Goal: Transaction & Acquisition: Purchase product/service

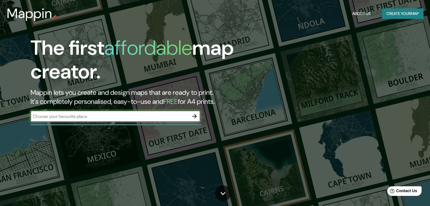
drag, startPoint x: 386, startPoint y: 0, endPoint x: 282, endPoint y: 79, distance: 130.0
click at [282, 79] on div "The first affordable map creator. Mappin lets you create and design maps that a…" at bounding box center [215, 103] width 430 height 206
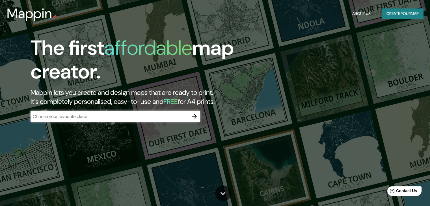
click at [84, 116] on input "text" at bounding box center [110, 116] width 158 height 7
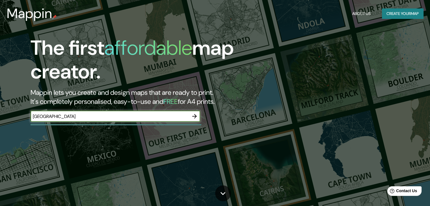
type input "[GEOGRAPHIC_DATA]"
click at [304, 59] on div "The first affordable map creator. Mappin lets you create and design maps that a…" at bounding box center [215, 103] width 430 height 206
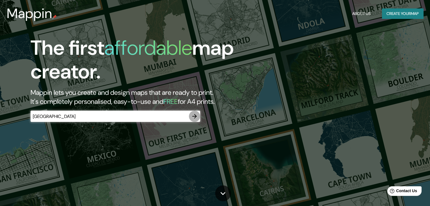
click at [193, 117] on icon "button" at bounding box center [194, 116] width 7 height 7
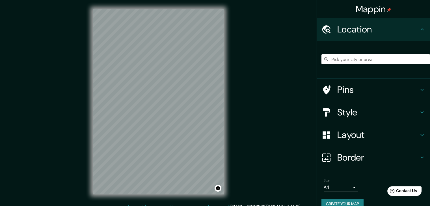
click at [408, 36] on div "Location" at bounding box center [373, 29] width 113 height 23
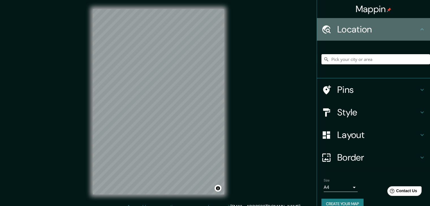
click at [419, 29] on icon at bounding box center [422, 29] width 7 height 7
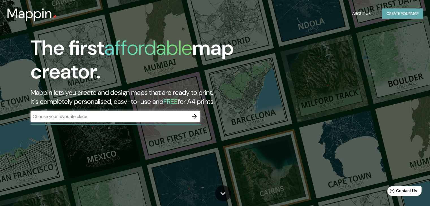
click at [398, 14] on button "Create your map" at bounding box center [402, 13] width 41 height 10
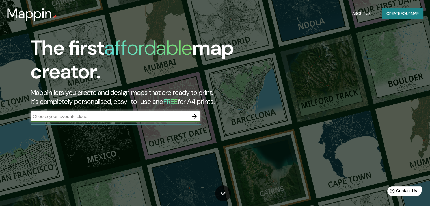
click at [75, 119] on input "text" at bounding box center [110, 116] width 158 height 7
type input "[GEOGRAPHIC_DATA]"
click at [195, 114] on icon "button" at bounding box center [194, 116] width 7 height 7
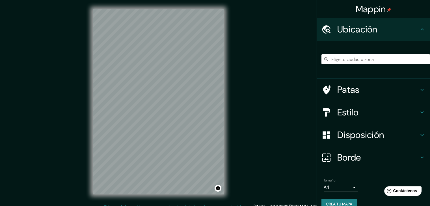
click at [299, 78] on div "Mappin Ubicación Patas Estilo Disposición Borde Elige un borde. Consejo : puede…" at bounding box center [215, 106] width 430 height 213
click at [341, 55] on input "Elige tu ciudad o zona" at bounding box center [375, 59] width 109 height 10
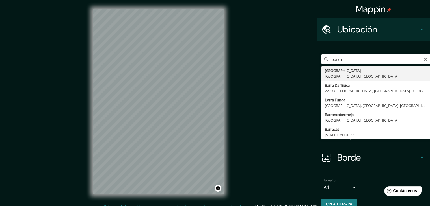
type input "Barranquilla, Atlántico, Colombia"
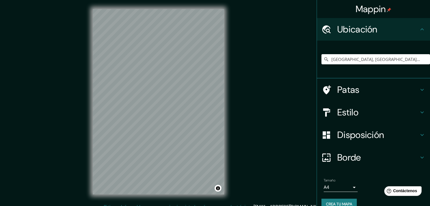
click at [419, 89] on icon at bounding box center [422, 89] width 7 height 7
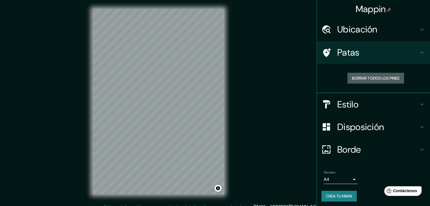
click at [391, 78] on font "Borrar todos los pines" at bounding box center [375, 78] width 47 height 5
click at [419, 54] on icon at bounding box center [422, 52] width 7 height 7
click at [419, 102] on icon at bounding box center [422, 104] width 7 height 7
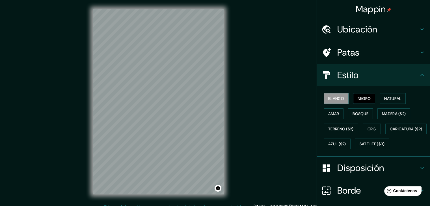
click at [363, 95] on font "Negro" at bounding box center [364, 98] width 13 height 7
click at [396, 95] on font "Natural" at bounding box center [392, 98] width 17 height 7
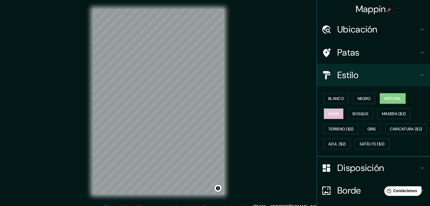
click at [328, 112] on font "Amar" at bounding box center [333, 113] width 11 height 5
click at [352, 112] on font "Bosque" at bounding box center [360, 113] width 16 height 5
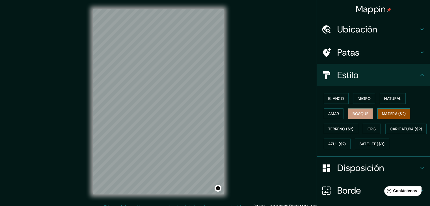
click at [397, 116] on font "Madera ($2)" at bounding box center [394, 113] width 24 height 5
click at [367, 127] on font "Gris" at bounding box center [371, 129] width 8 height 5
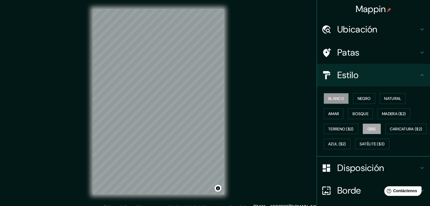
click at [332, 93] on button "Blanco" at bounding box center [336, 98] width 25 height 11
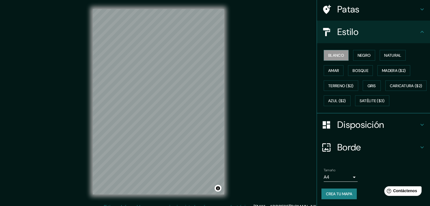
scroll to position [57, 0]
click at [420, 125] on icon at bounding box center [421, 125] width 3 height 2
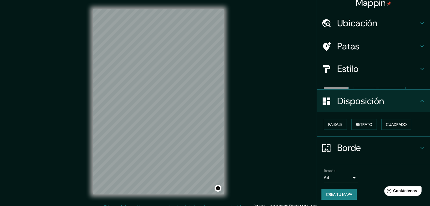
scroll to position [0, 0]
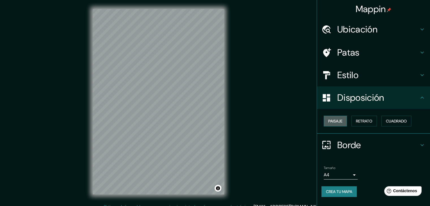
click at [344, 121] on button "Paisaje" at bounding box center [335, 121] width 23 height 11
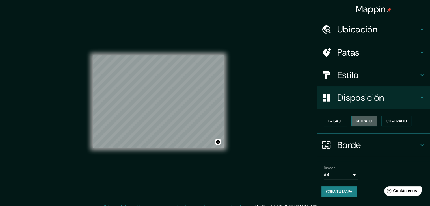
click at [370, 119] on font "Retrato" at bounding box center [364, 121] width 16 height 5
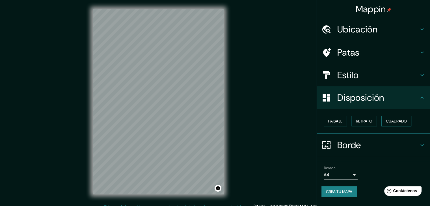
click at [392, 119] on font "Cuadrado" at bounding box center [396, 121] width 21 height 5
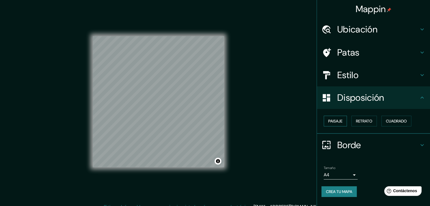
click at [344, 116] on button "Paisaje" at bounding box center [335, 121] width 23 height 11
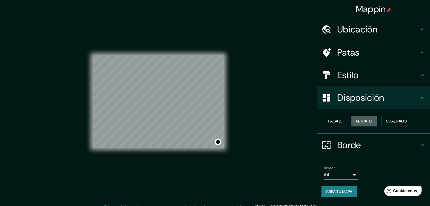
click at [366, 118] on font "Retrato" at bounding box center [364, 121] width 16 height 7
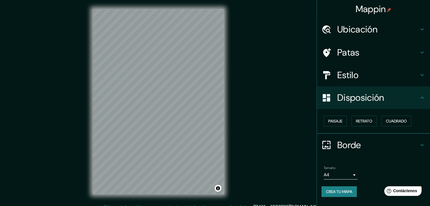
click at [352, 74] on font "Estilo" at bounding box center [347, 75] width 21 height 12
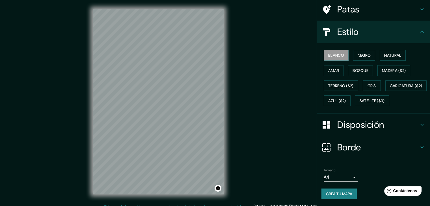
scroll to position [57, 0]
click at [419, 146] on icon at bounding box center [422, 147] width 7 height 7
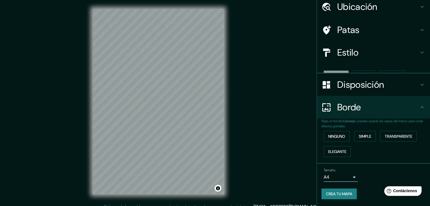
scroll to position [13, 0]
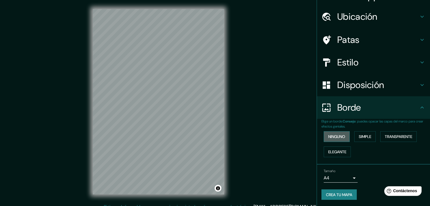
click at [344, 134] on button "Ninguno" at bounding box center [337, 136] width 26 height 11
click at [338, 137] on font "Ninguno" at bounding box center [336, 136] width 17 height 5
click at [367, 135] on font "Simple" at bounding box center [365, 136] width 12 height 5
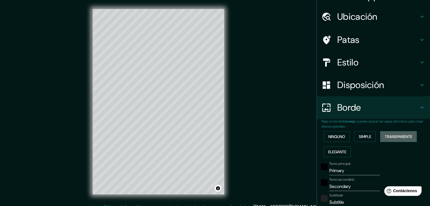
click at [401, 136] on font "Transparente" at bounding box center [398, 136] width 27 height 5
click at [337, 151] on font "Elegante" at bounding box center [337, 152] width 18 height 5
click at [365, 135] on font "Simple" at bounding box center [365, 136] width 12 height 5
click at [386, 136] on font "Transparente" at bounding box center [398, 136] width 27 height 5
click at [332, 133] on font "Ninguno" at bounding box center [336, 136] width 17 height 7
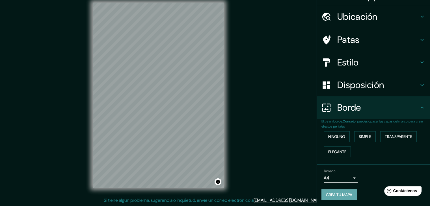
click at [343, 192] on font "Crea tu mapa" at bounding box center [339, 194] width 26 height 5
click at [342, 192] on div "Crea tu mapa" at bounding box center [373, 195] width 104 height 11
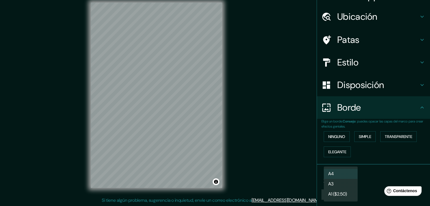
click at [347, 177] on body "Mappin Ubicación Barranquilla, Atlántico, Colombia Patas Estilo Disposición Bor…" at bounding box center [215, 96] width 430 height 206
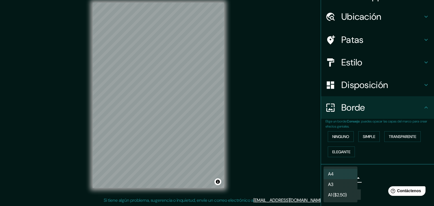
click at [336, 131] on div at bounding box center [217, 103] width 434 height 206
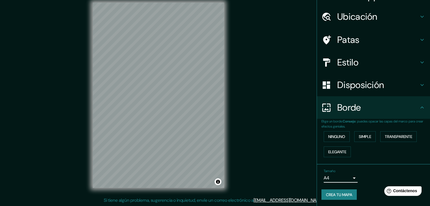
click at [336, 133] on font "Ninguno" at bounding box center [336, 136] width 17 height 7
click at [340, 191] on font "Crea tu mapa" at bounding box center [339, 194] width 26 height 7
click at [365, 87] on font "Disposición" at bounding box center [360, 85] width 47 height 12
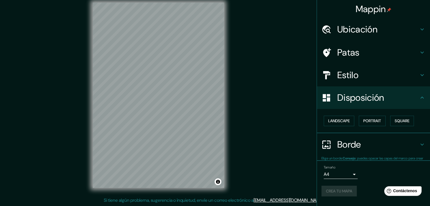
scroll to position [0, 0]
click at [423, 102] on div "Disposición" at bounding box center [373, 97] width 113 height 23
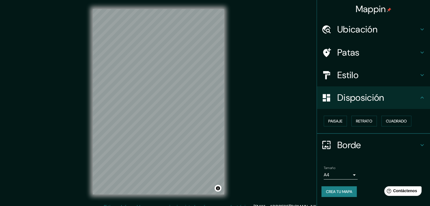
click at [260, 146] on div "Mappin Ubicación Barranquilla, Atlántico, Colombia Patas Estilo Disposición Pai…" at bounding box center [215, 106] width 430 height 213
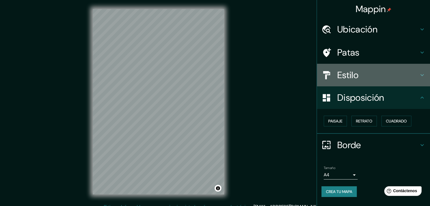
click at [348, 77] on font "Estilo" at bounding box center [347, 75] width 21 height 12
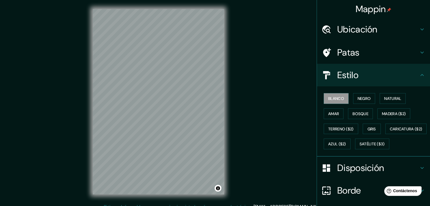
click at [350, 52] on font "Patas" at bounding box center [348, 53] width 22 height 12
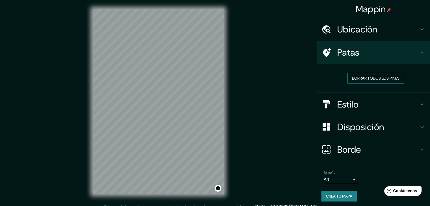
click at [359, 77] on font "Borrar todos los pines" at bounding box center [375, 78] width 47 height 5
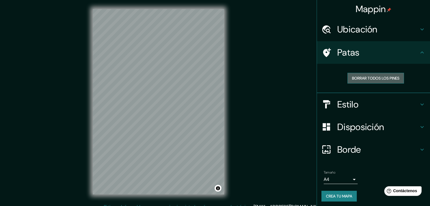
click at [359, 77] on font "Borrar todos los pines" at bounding box center [375, 78] width 47 height 5
click at [368, 29] on font "Ubicación" at bounding box center [357, 29] width 40 height 12
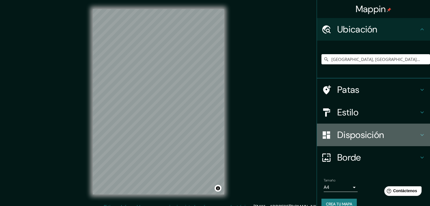
click at [370, 139] on font "Disposición" at bounding box center [360, 135] width 47 height 12
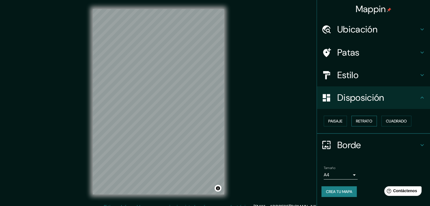
click at [358, 120] on font "Retrato" at bounding box center [364, 121] width 16 height 5
click at [365, 119] on font "Retrato" at bounding box center [364, 121] width 16 height 5
click at [390, 119] on font "Cuadrado" at bounding box center [396, 121] width 21 height 5
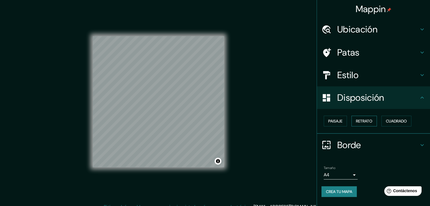
click at [365, 120] on font "Retrato" at bounding box center [364, 121] width 16 height 5
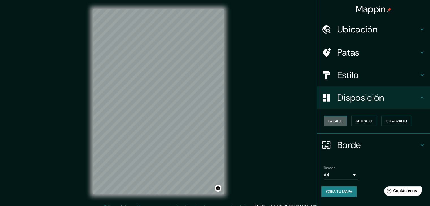
click at [341, 120] on font "Paisaje" at bounding box center [335, 121] width 14 height 5
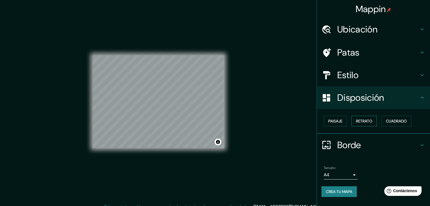
click at [364, 120] on font "Retrato" at bounding box center [364, 121] width 16 height 5
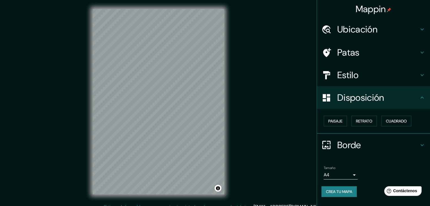
click at [353, 175] on body "Mappin Ubicación Barranquilla, Atlántico, Colombia Patas Estilo Disposición Pai…" at bounding box center [215, 103] width 430 height 206
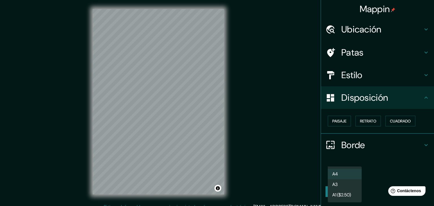
click at [398, 137] on div at bounding box center [217, 103] width 434 height 206
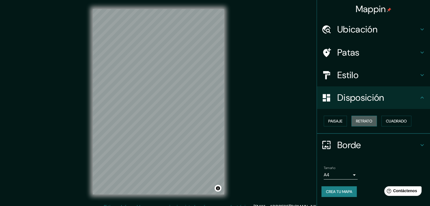
click at [371, 121] on font "Retrato" at bounding box center [364, 121] width 16 height 5
drag, startPoint x: 389, startPoint y: 122, endPoint x: 377, endPoint y: 118, distance: 12.4
click at [387, 121] on font "Cuadrado" at bounding box center [396, 121] width 21 height 5
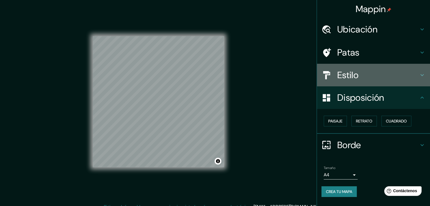
click at [384, 79] on h4 "Estilo" at bounding box center [377, 75] width 81 height 11
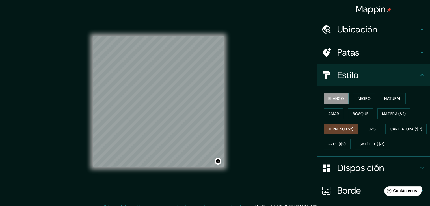
click at [346, 124] on button "Terreno ($2)" at bounding box center [341, 129] width 34 height 11
click at [363, 126] on button "Gris" at bounding box center [372, 129] width 18 height 11
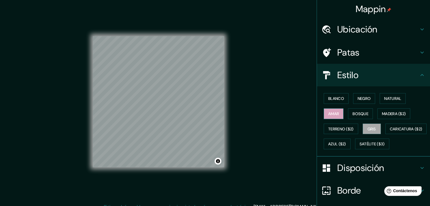
click at [327, 109] on button "Amar" at bounding box center [334, 114] width 20 height 11
click at [361, 114] on font "Bosque" at bounding box center [360, 113] width 16 height 5
click at [333, 111] on font "Amar" at bounding box center [333, 113] width 11 height 5
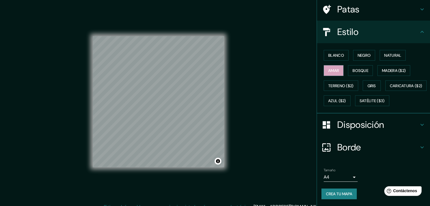
click at [402, 145] on h4 "Borde" at bounding box center [377, 147] width 81 height 11
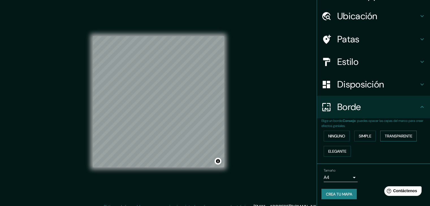
scroll to position [13, 0]
click at [411, 82] on h4 "Disposición" at bounding box center [377, 84] width 81 height 11
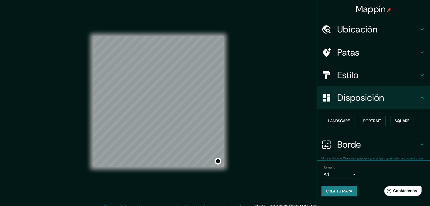
scroll to position [0, 0]
click at [339, 122] on font "Paisaje" at bounding box center [335, 121] width 14 height 5
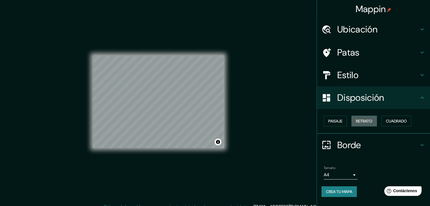
click at [358, 119] on font "Retrato" at bounding box center [364, 121] width 16 height 5
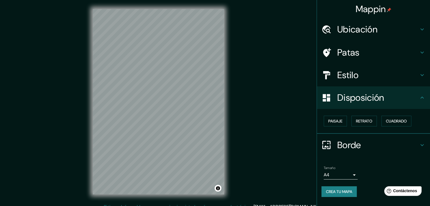
click at [179, 0] on html "Mappin Ubicación Barranquilla, Atlántico, Colombia Patas Estilo Disposición Pai…" at bounding box center [215, 103] width 430 height 206
click at [235, 206] on html "Mappin Ubicación Barranquilla, Atlántico, Colombia Patas Estilo Disposición Pai…" at bounding box center [215, 103] width 430 height 206
click at [352, 176] on body "Mappin Ubicación Barranquilla, Atlántico, Colombia Patas Estilo Disposición Pai…" at bounding box center [215, 103] width 430 height 206
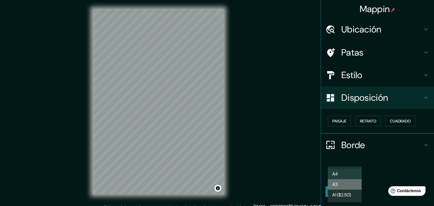
click at [350, 184] on li "A3" at bounding box center [345, 184] width 34 height 10
type input "a4"
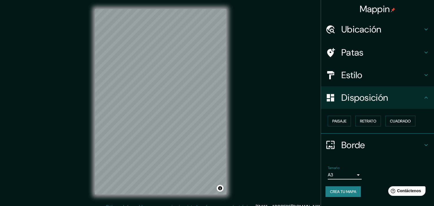
click at [354, 177] on body "Mappin Ubicación Barranquilla, Atlántico, Colombia Patas Estilo Disposición Pai…" at bounding box center [217, 103] width 434 height 206
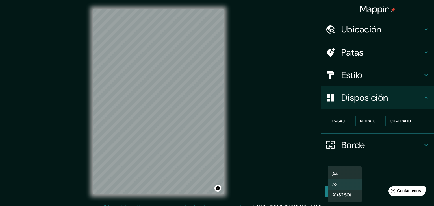
click at [350, 182] on li "A3" at bounding box center [345, 184] width 34 height 10
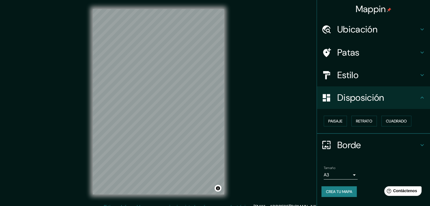
click at [372, 80] on h4 "Estilo" at bounding box center [377, 75] width 81 height 11
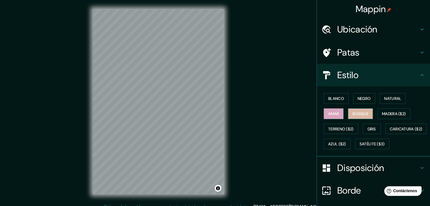
click at [362, 113] on font "Bosque" at bounding box center [360, 113] width 16 height 5
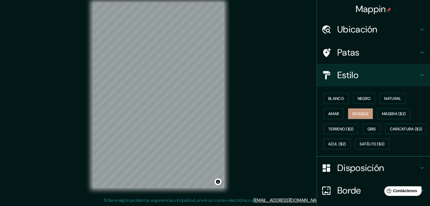
drag, startPoint x: 91, startPoint y: 44, endPoint x: 240, endPoint y: 141, distance: 177.6
click at [242, 144] on div "Mappin Ubicación Barranquilla, Atlántico, Colombia Patas Estilo Blanco Negro Na…" at bounding box center [215, 99] width 430 height 213
